Goal: Transaction & Acquisition: Subscribe to service/newsletter

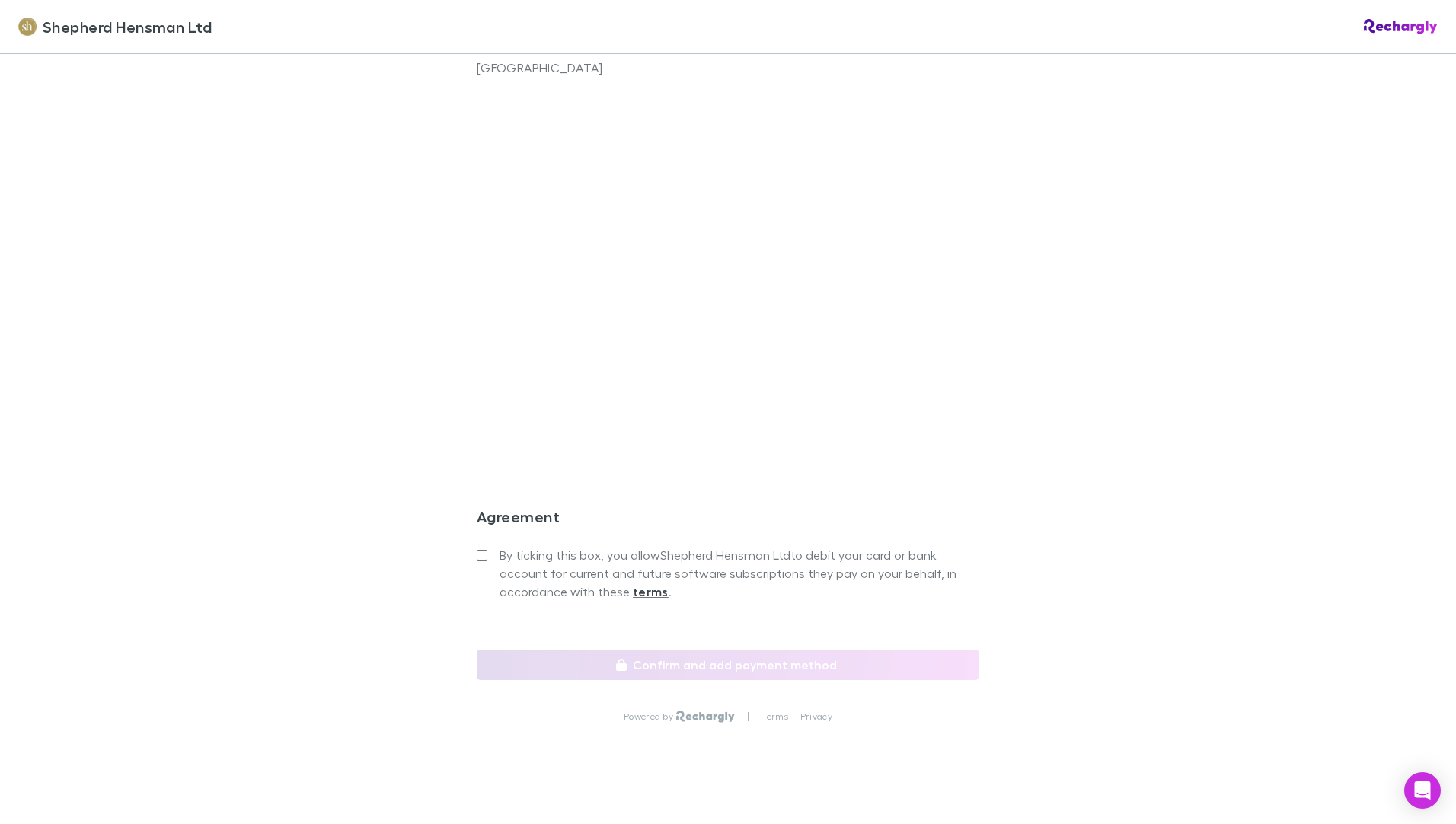
scroll to position [1160, 0]
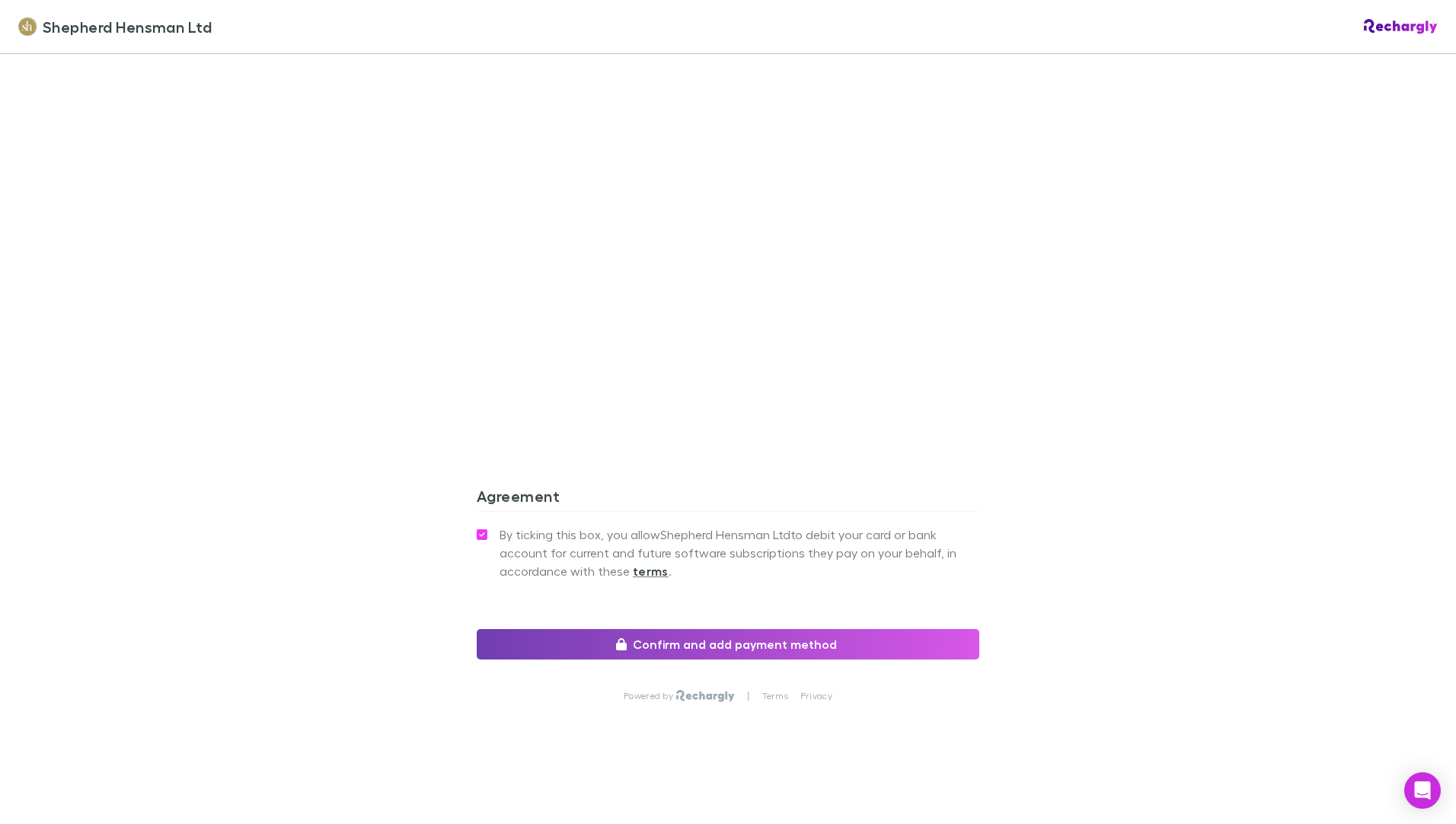
click at [748, 640] on button "Confirm and add payment method" at bounding box center [728, 644] width 502 height 30
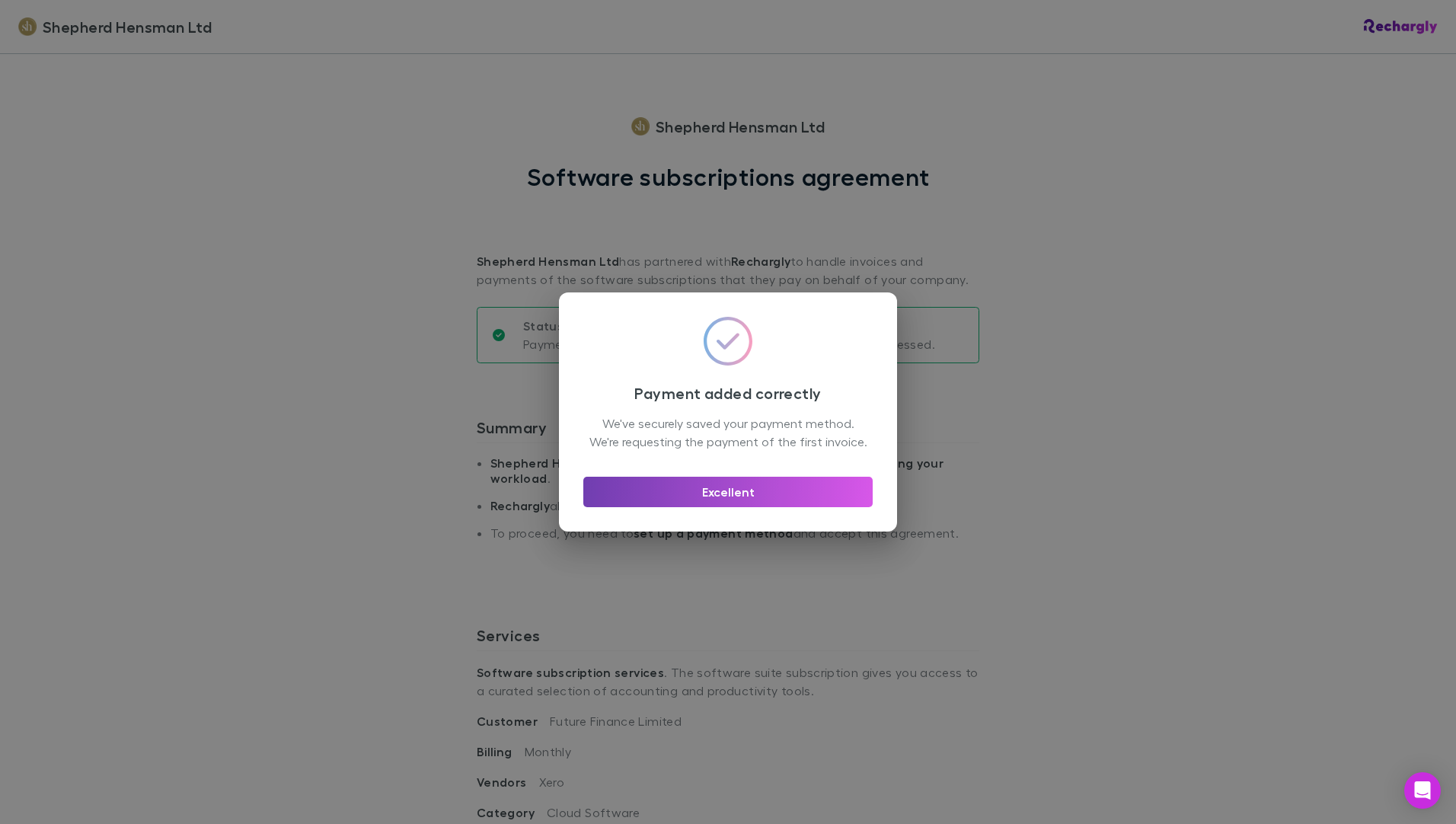
click at [723, 499] on button "Excellent" at bounding box center [727, 492] width 289 height 30
